Goal: Ask a question

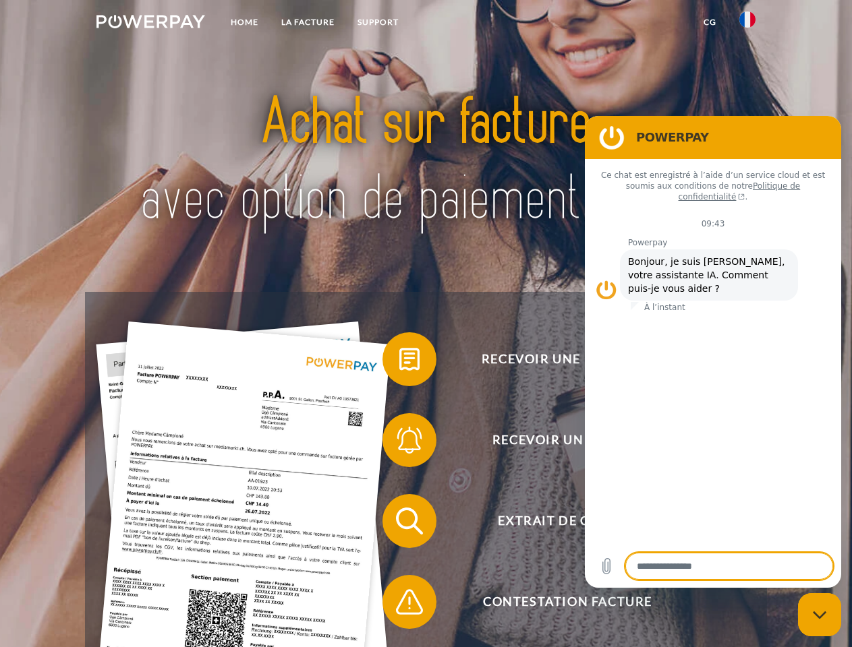
click at [150, 24] on img at bounding box center [150, 21] width 109 height 13
click at [747, 24] on img at bounding box center [747, 19] width 16 height 16
click at [709, 22] on link "CG" at bounding box center [710, 22] width 36 height 24
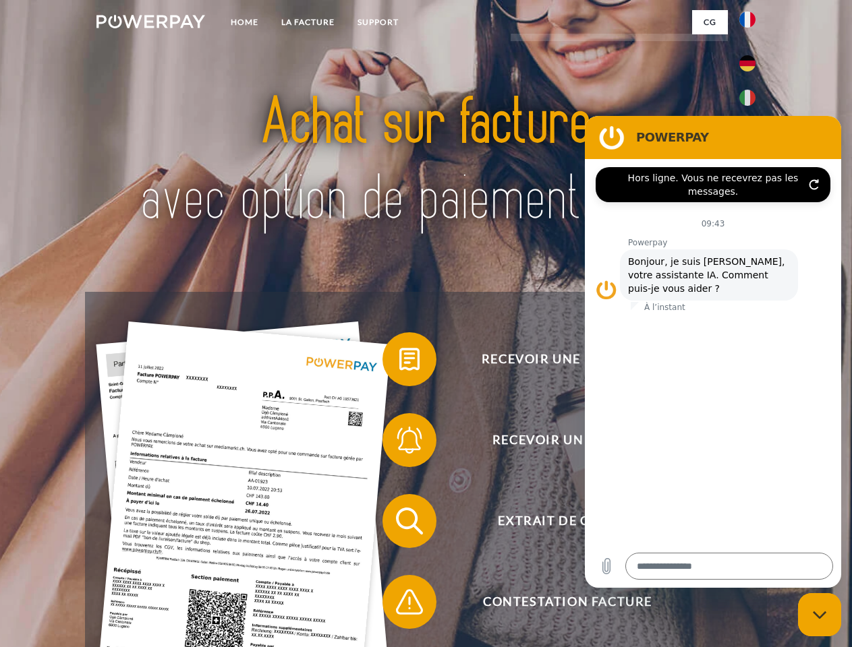
click at [399, 362] on span at bounding box center [388, 359] width 67 height 67
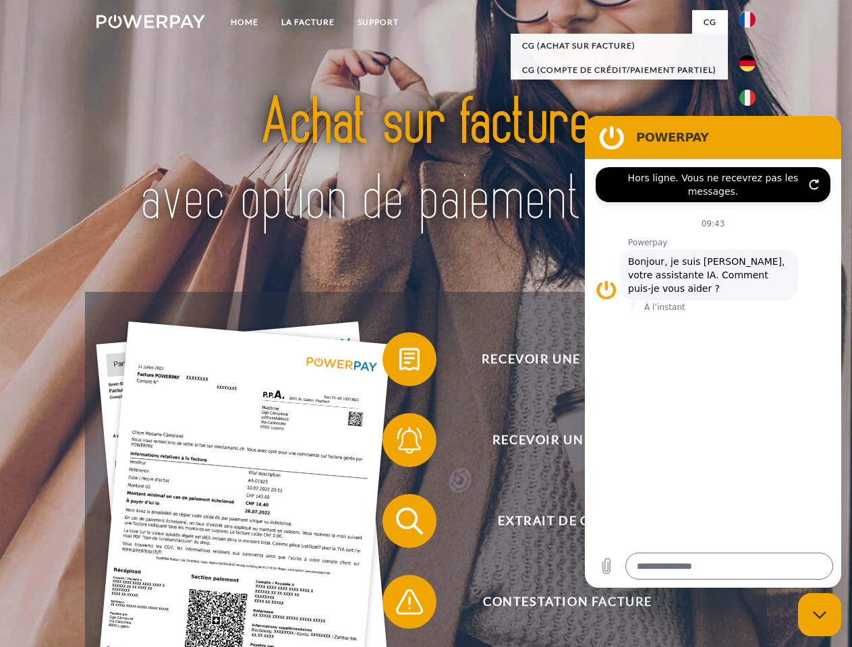
click at [399, 443] on span at bounding box center [388, 440] width 67 height 67
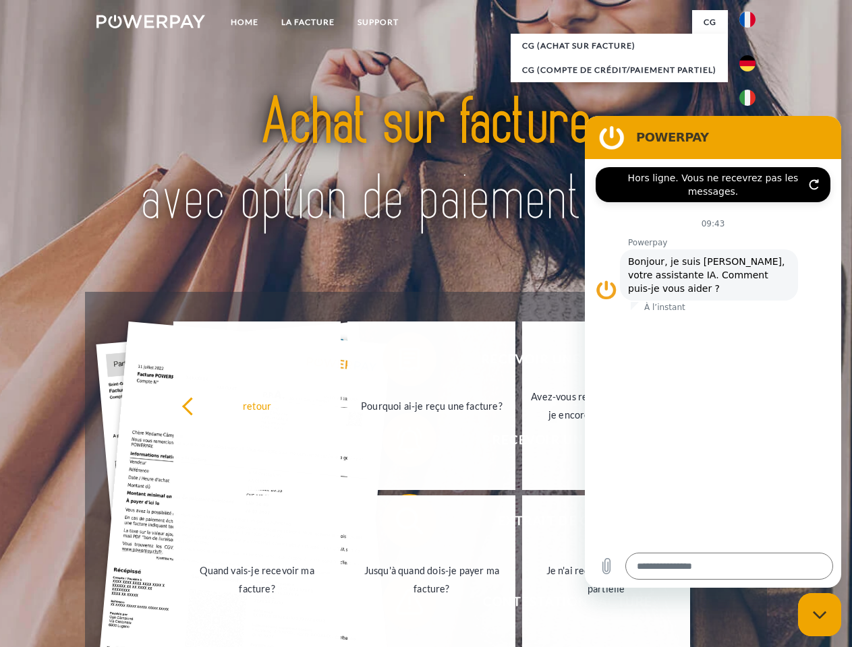
click at [399, 524] on link "Jusqu'à quand dois-je payer ma facture?" at bounding box center [431, 580] width 168 height 169
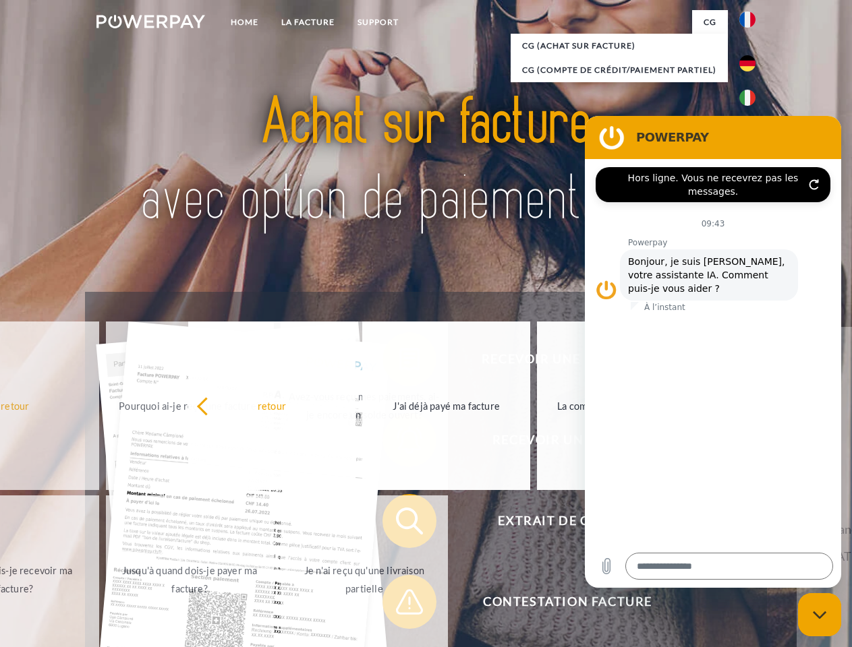
click at [399, 605] on span at bounding box center [388, 602] width 67 height 67
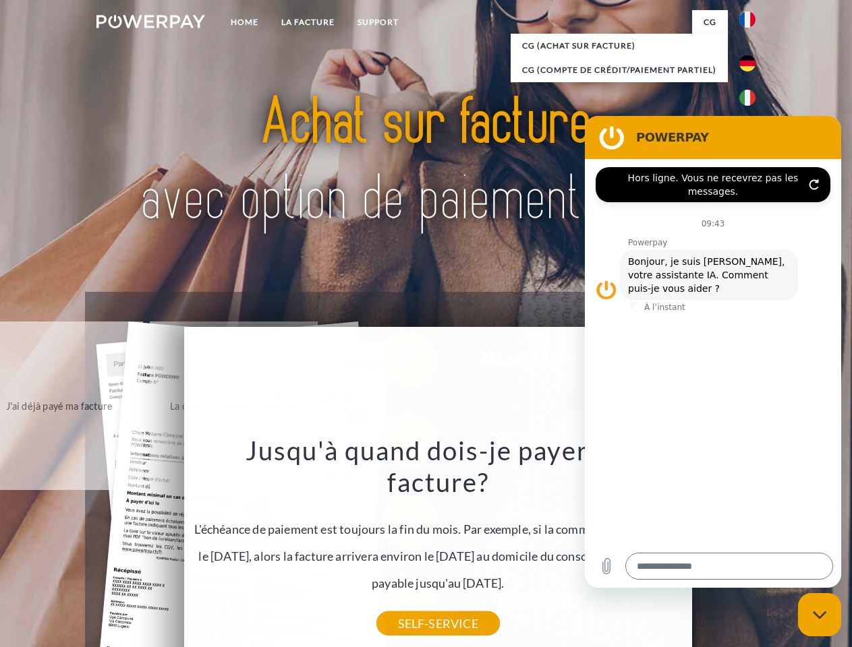
click at [819, 615] on icon "Fermer la fenêtre de messagerie" at bounding box center [820, 615] width 14 height 9
type textarea "*"
